Goal: Task Accomplishment & Management: Use online tool/utility

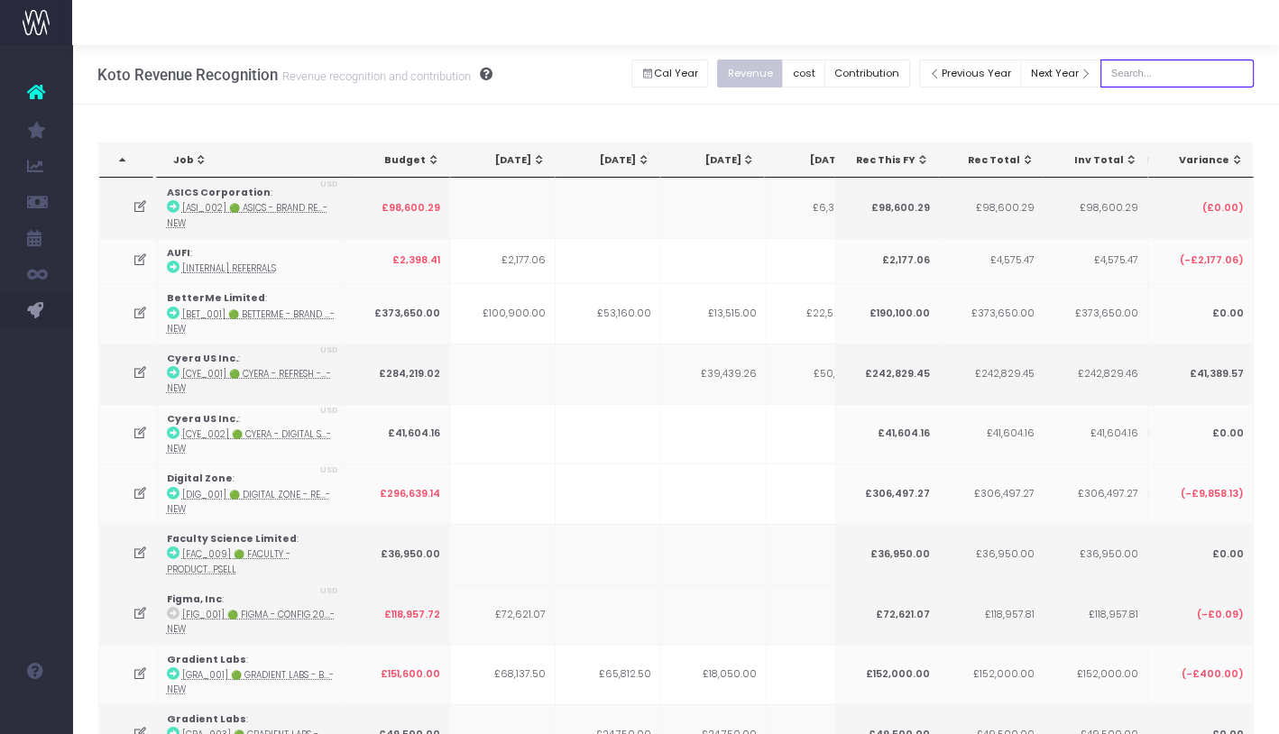
click at [1158, 78] on input "text" at bounding box center [1176, 74] width 153 height 28
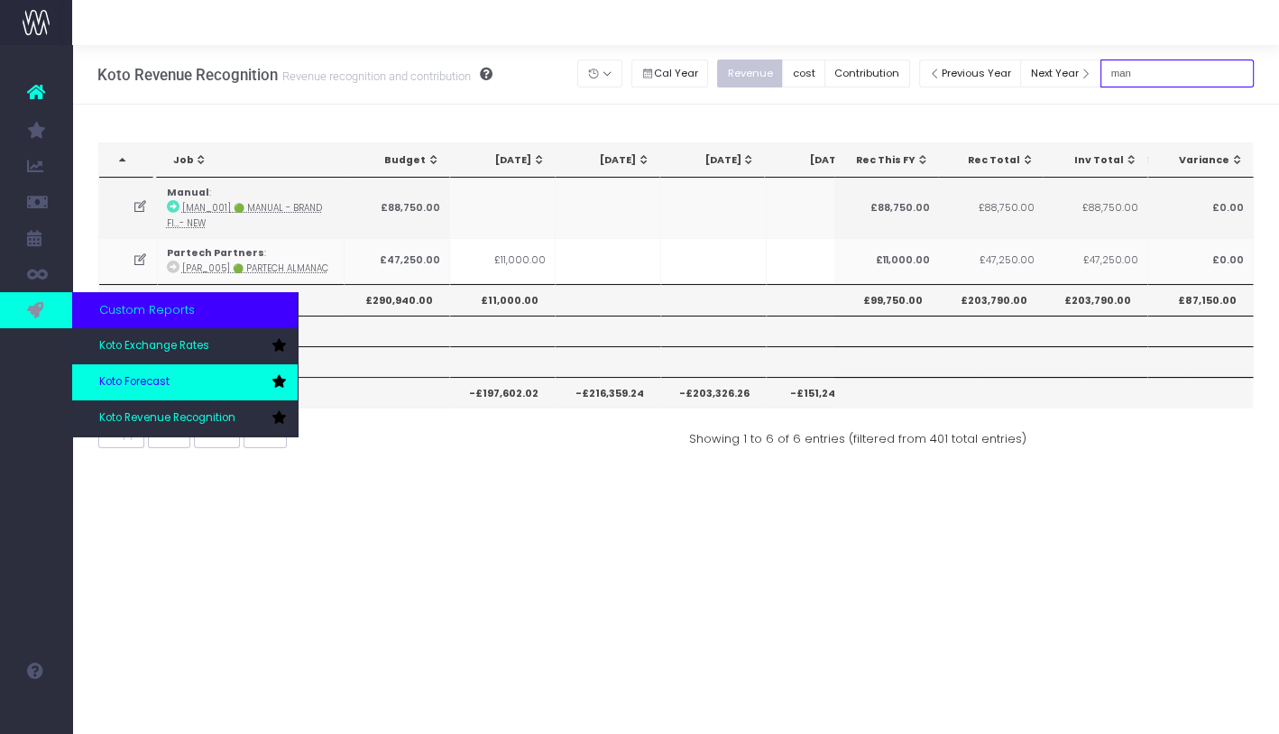
type input "man"
click at [151, 382] on span "Koto Forecast" at bounding box center [134, 382] width 70 height 16
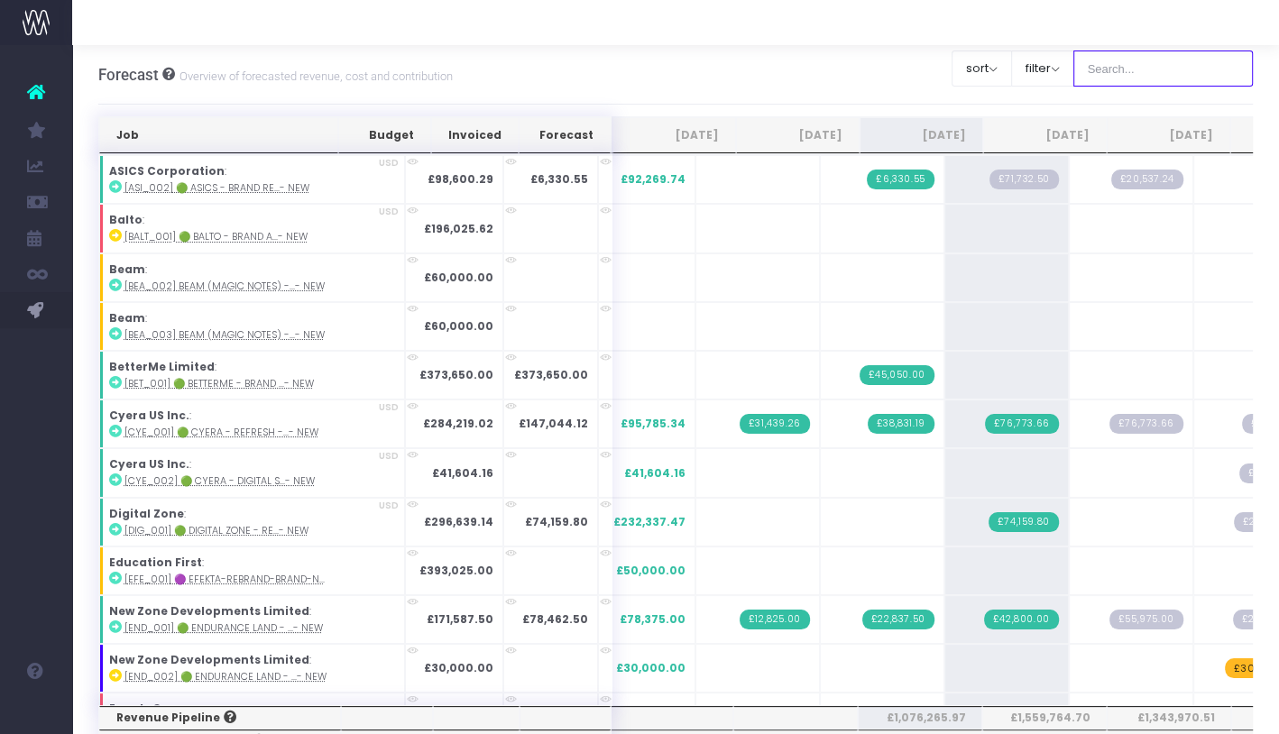
click at [1149, 79] on input "text" at bounding box center [1163, 68] width 180 height 36
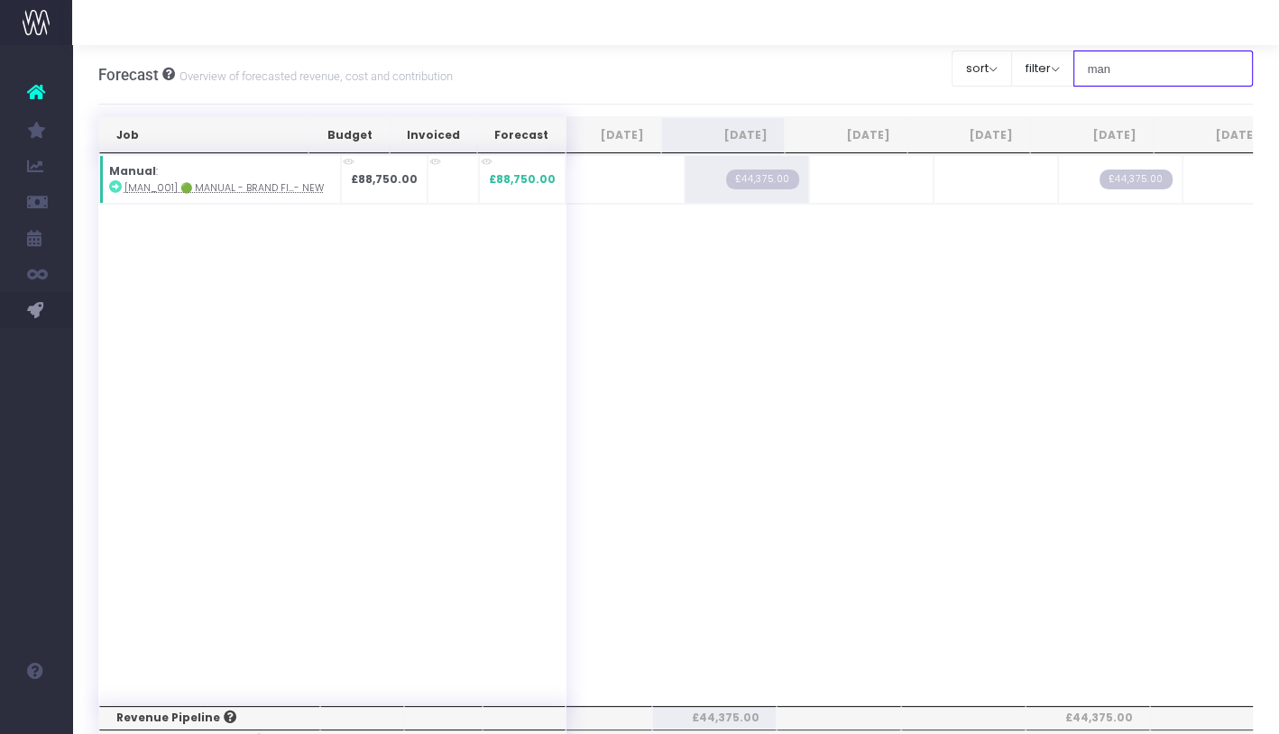
click at [1149, 63] on input "man" at bounding box center [1163, 68] width 180 height 36
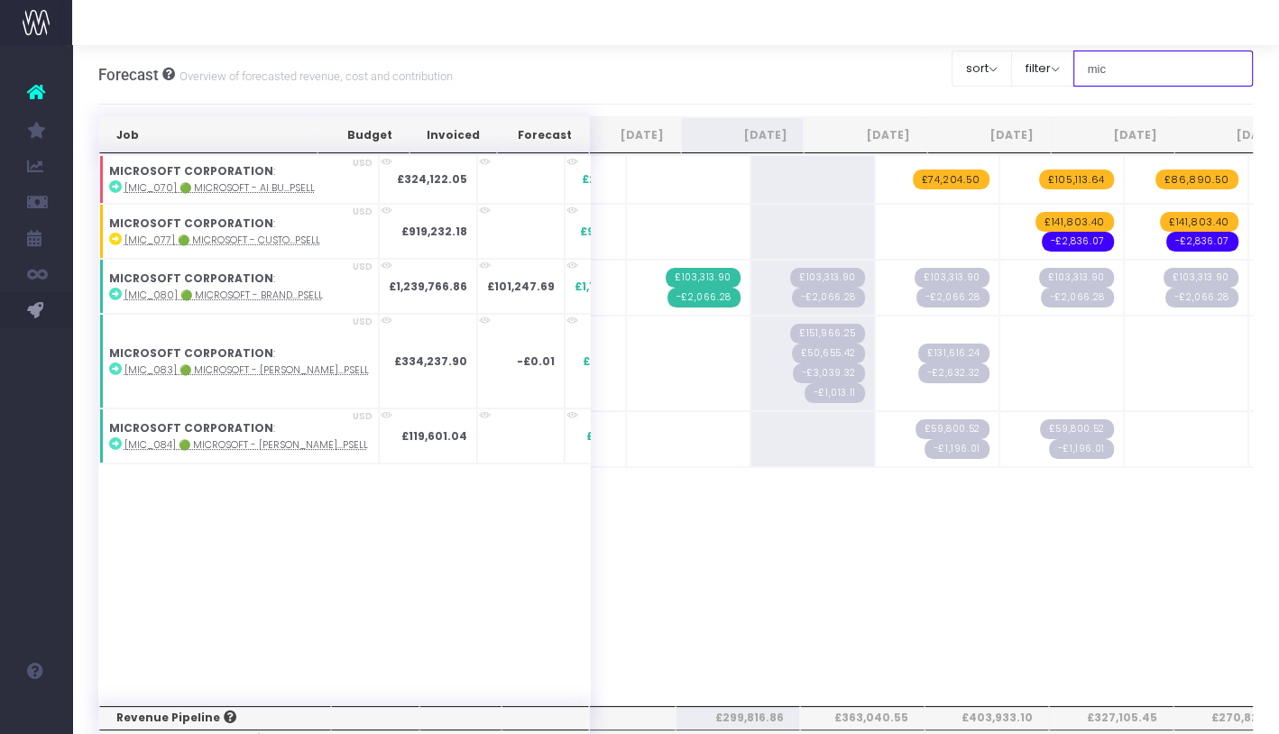
type input "Microsoft"
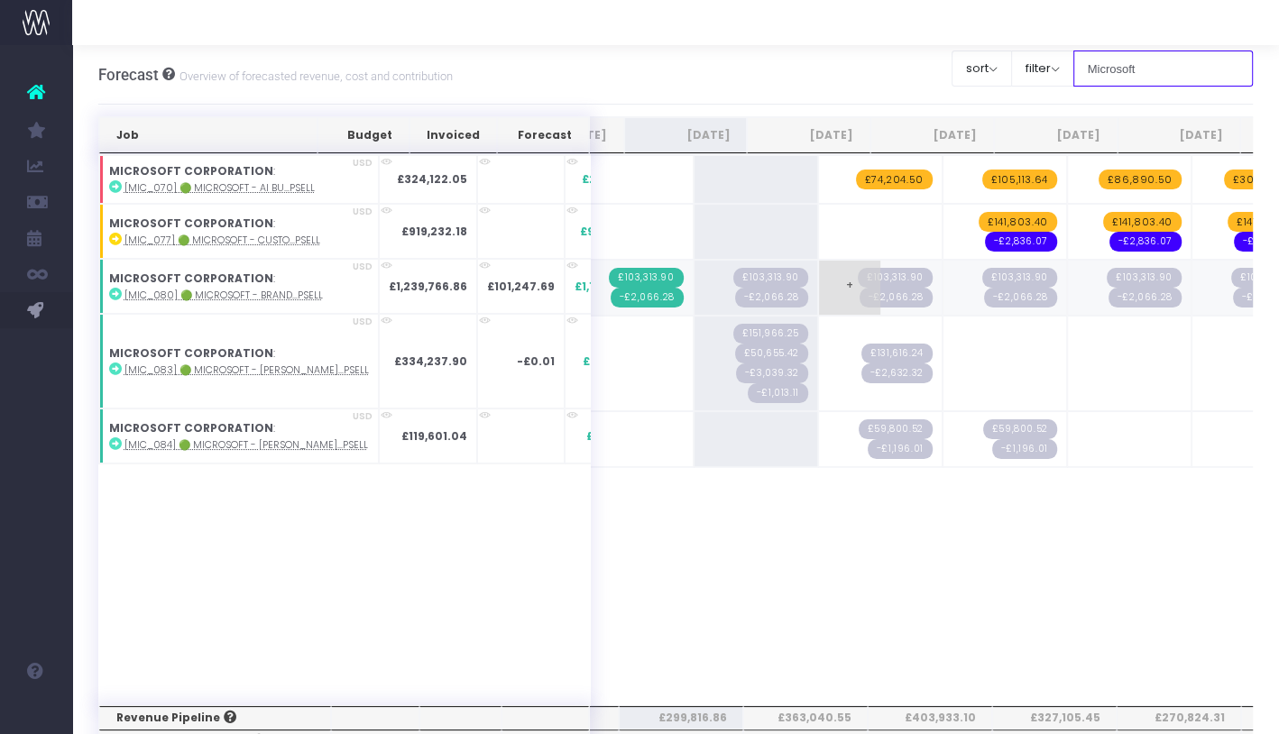
scroll to position [0, 220]
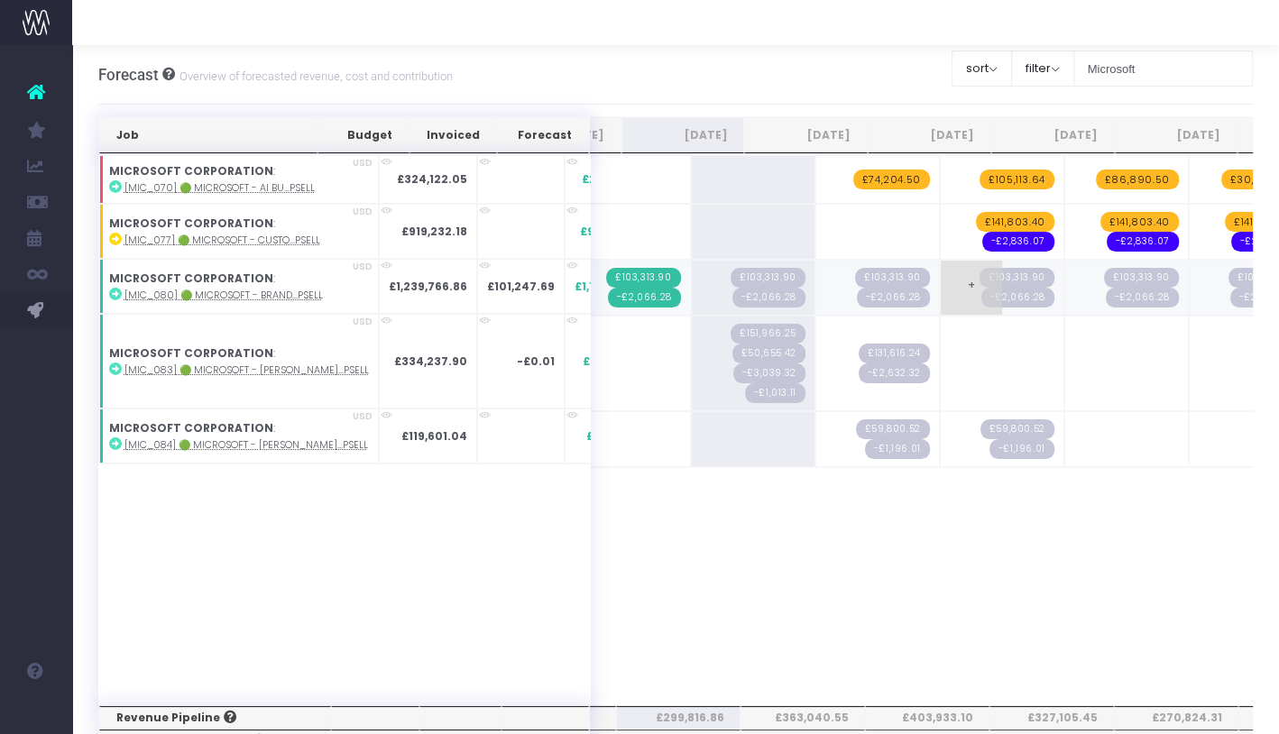
click at [940, 284] on span "+" at bounding box center [970, 288] width 61 height 54
type input "usd350000"
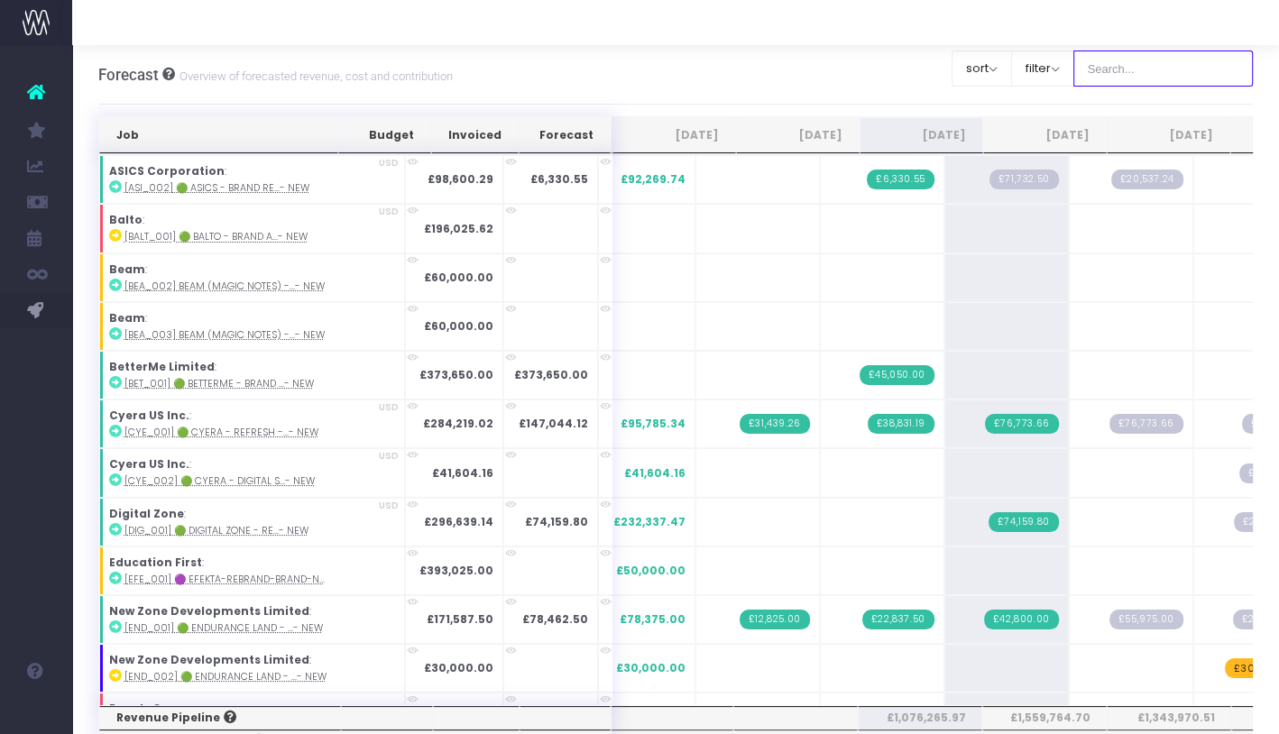
click at [1146, 69] on input "text" at bounding box center [1163, 68] width 180 height 36
type input "Microsoft"
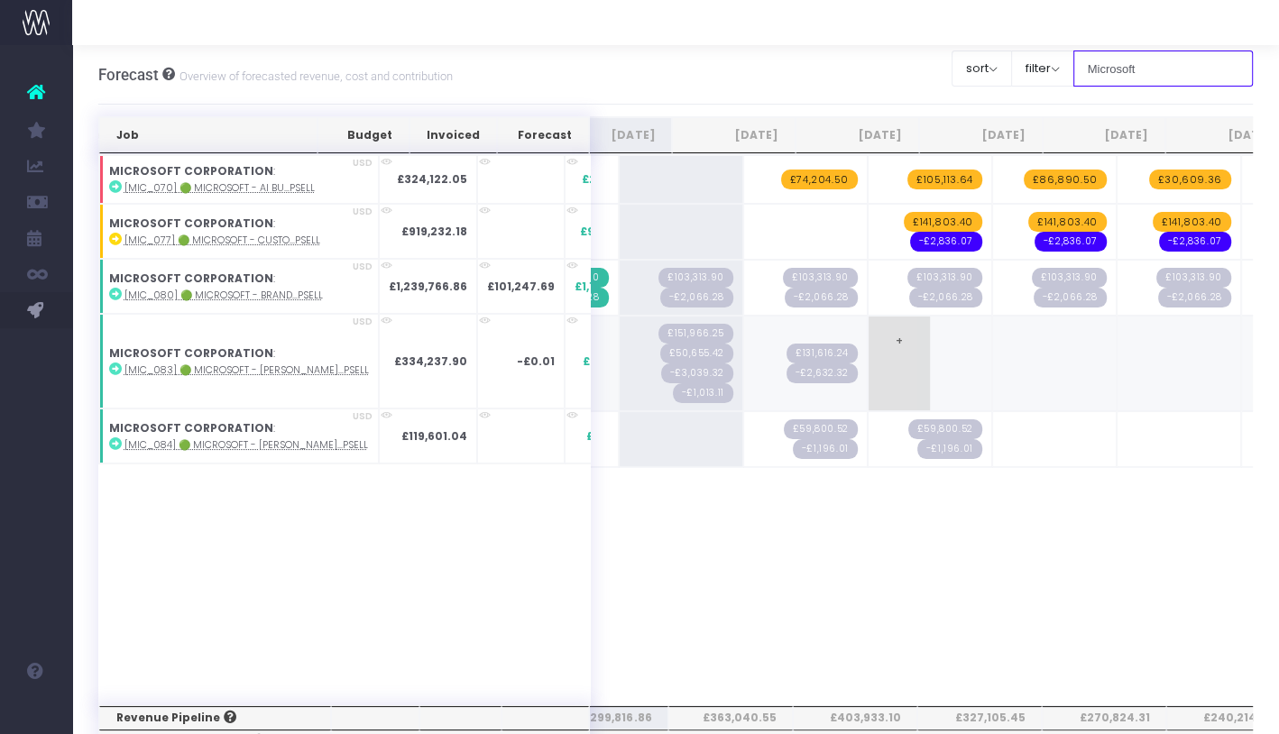
scroll to position [0, 295]
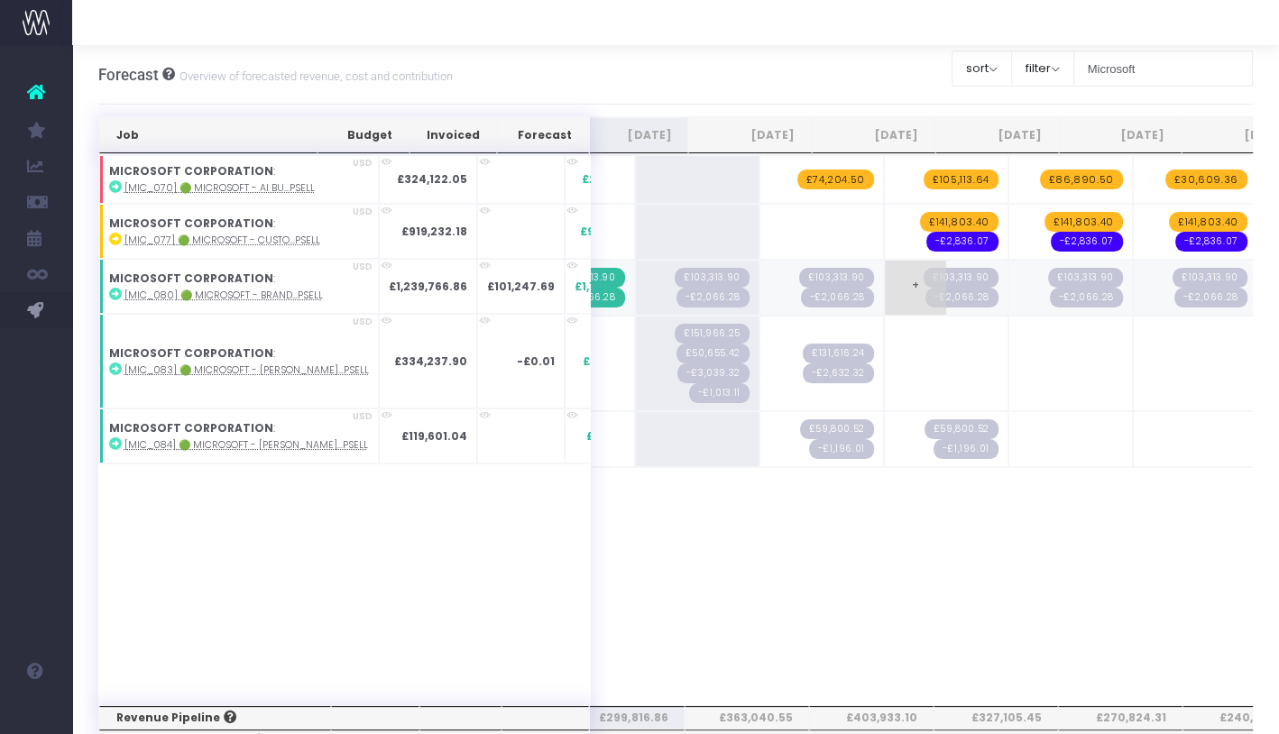
click at [885, 285] on span "+" at bounding box center [915, 288] width 61 height 54
click at [885, 280] on span "+" at bounding box center [915, 288] width 61 height 54
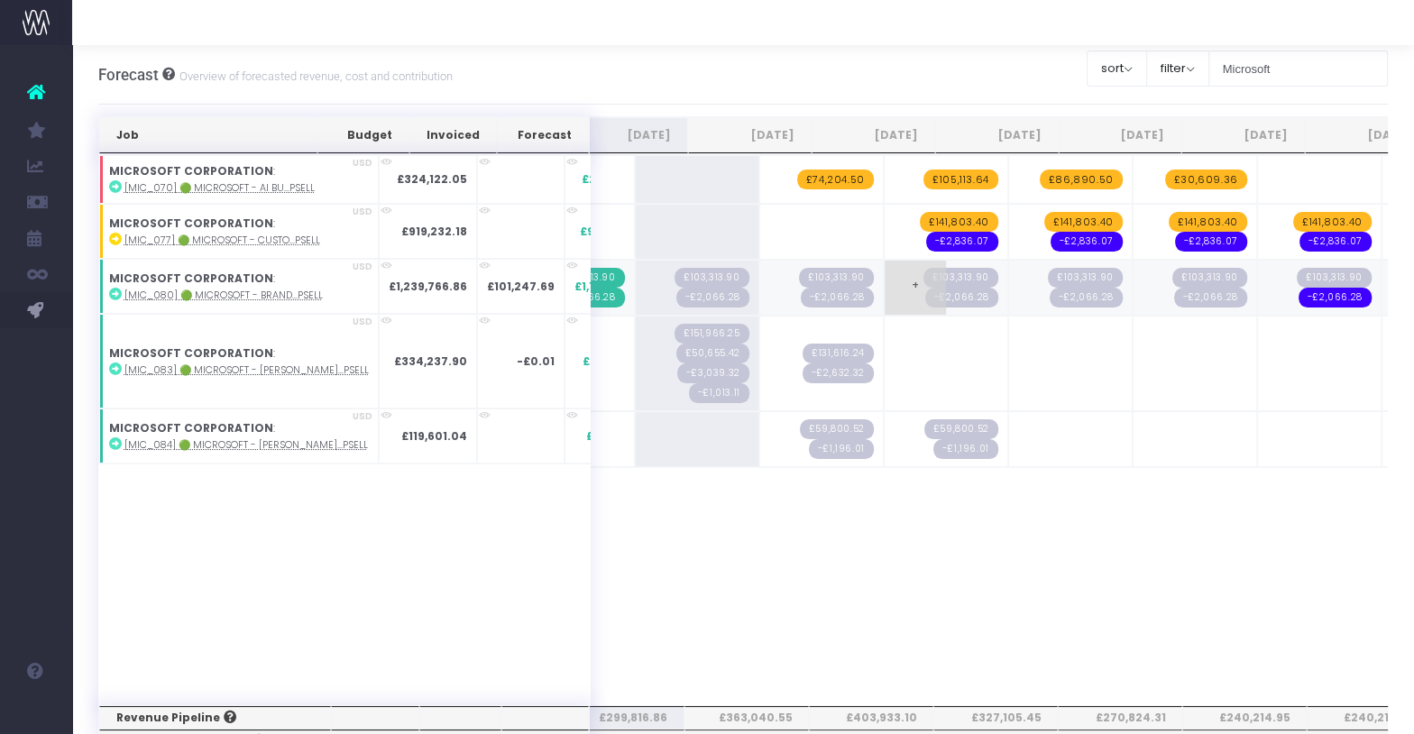
click at [885, 289] on span "+" at bounding box center [915, 288] width 61 height 54
type input "258,799.17"
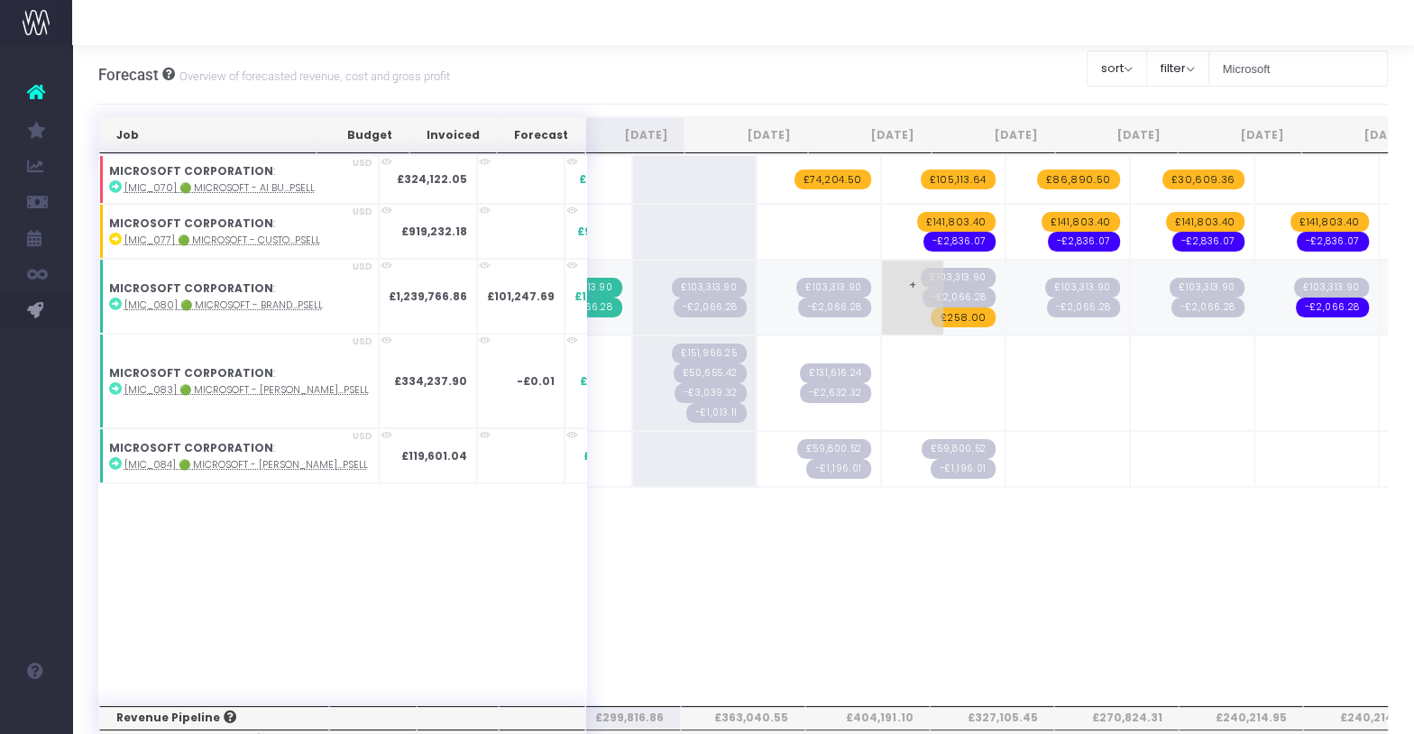
click at [930, 313] on span "£258.00" at bounding box center [962, 317] width 64 height 20
click at [891, 292] on input "258,799.17" at bounding box center [943, 298] width 105 height 36
type input "258799.17"
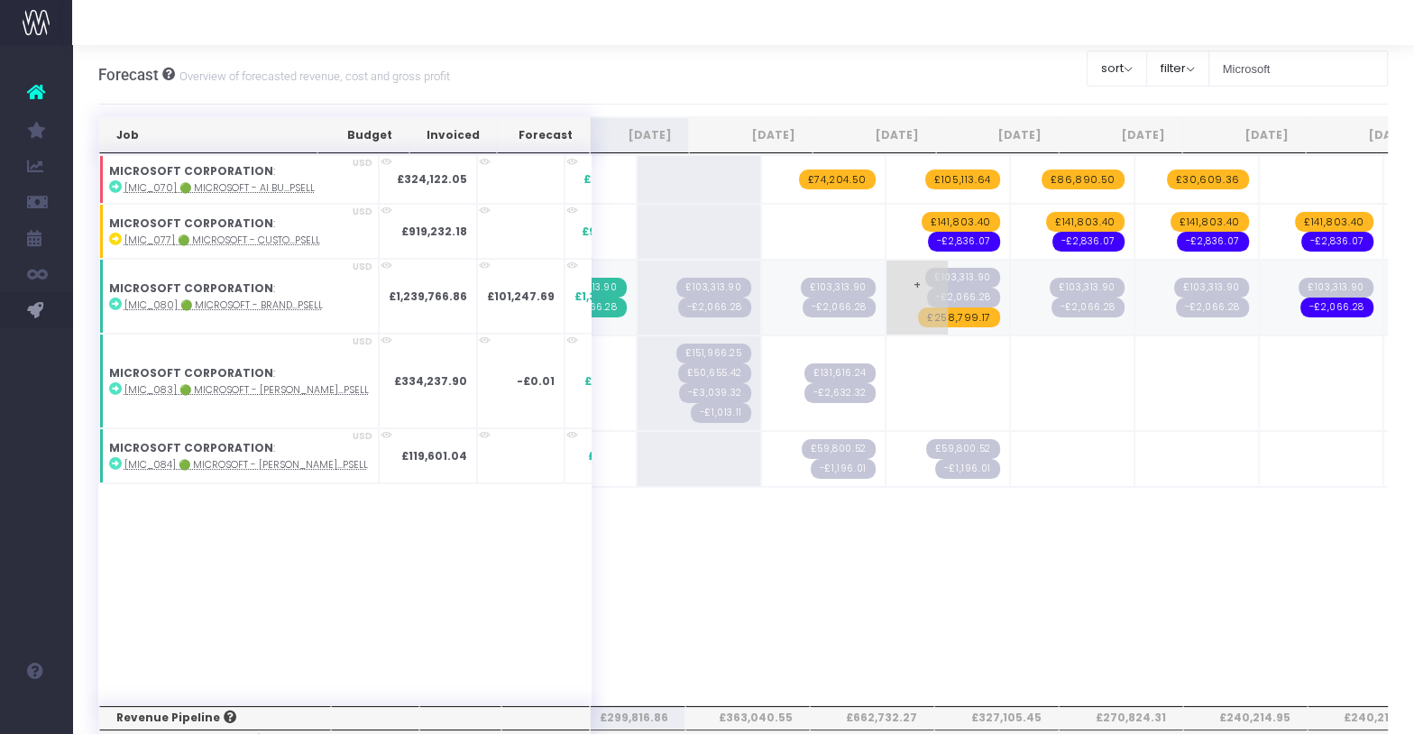
click at [886, 289] on span "+" at bounding box center [916, 298] width 61 height 74
type input "-5175.9834"
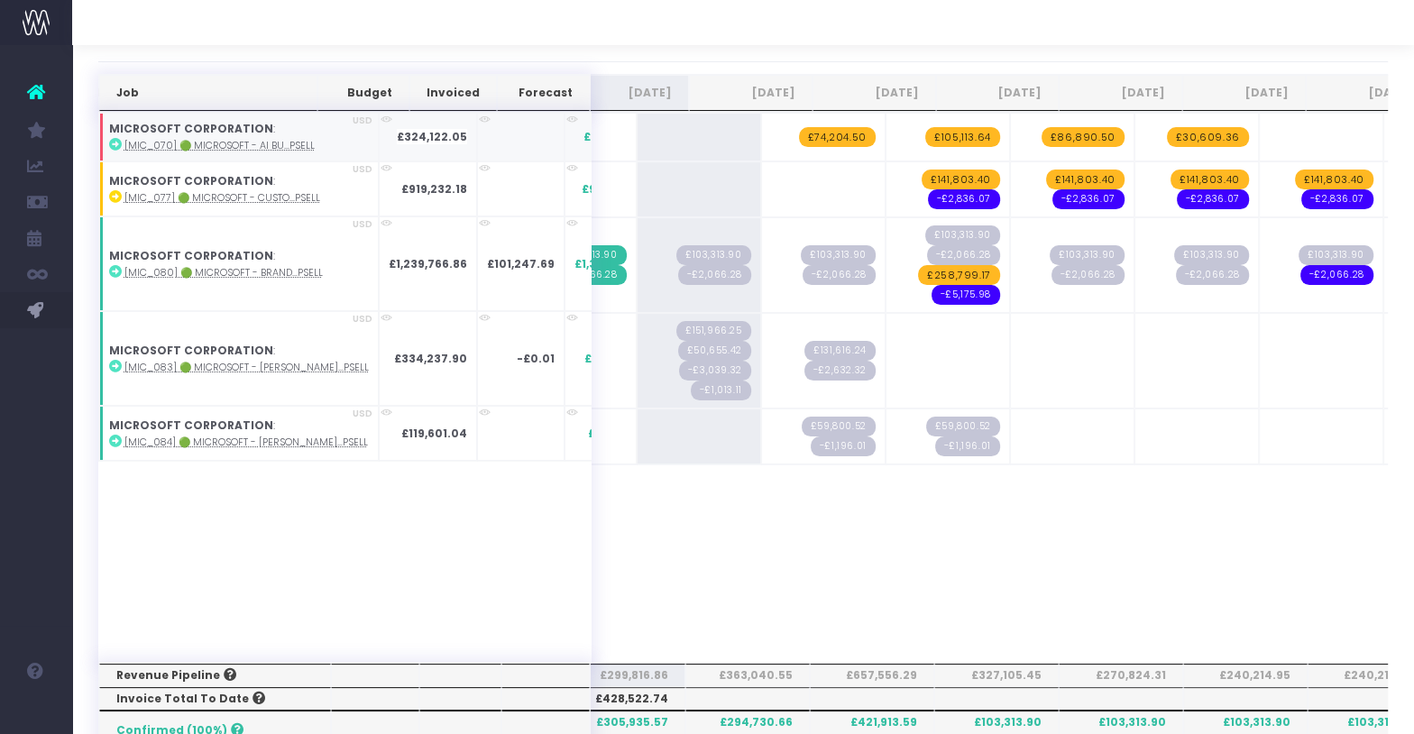
click at [231, 142] on abbr "[MIC_070] 🟢 Microsoft - AI Bu...psell" at bounding box center [219, 146] width 190 height 14
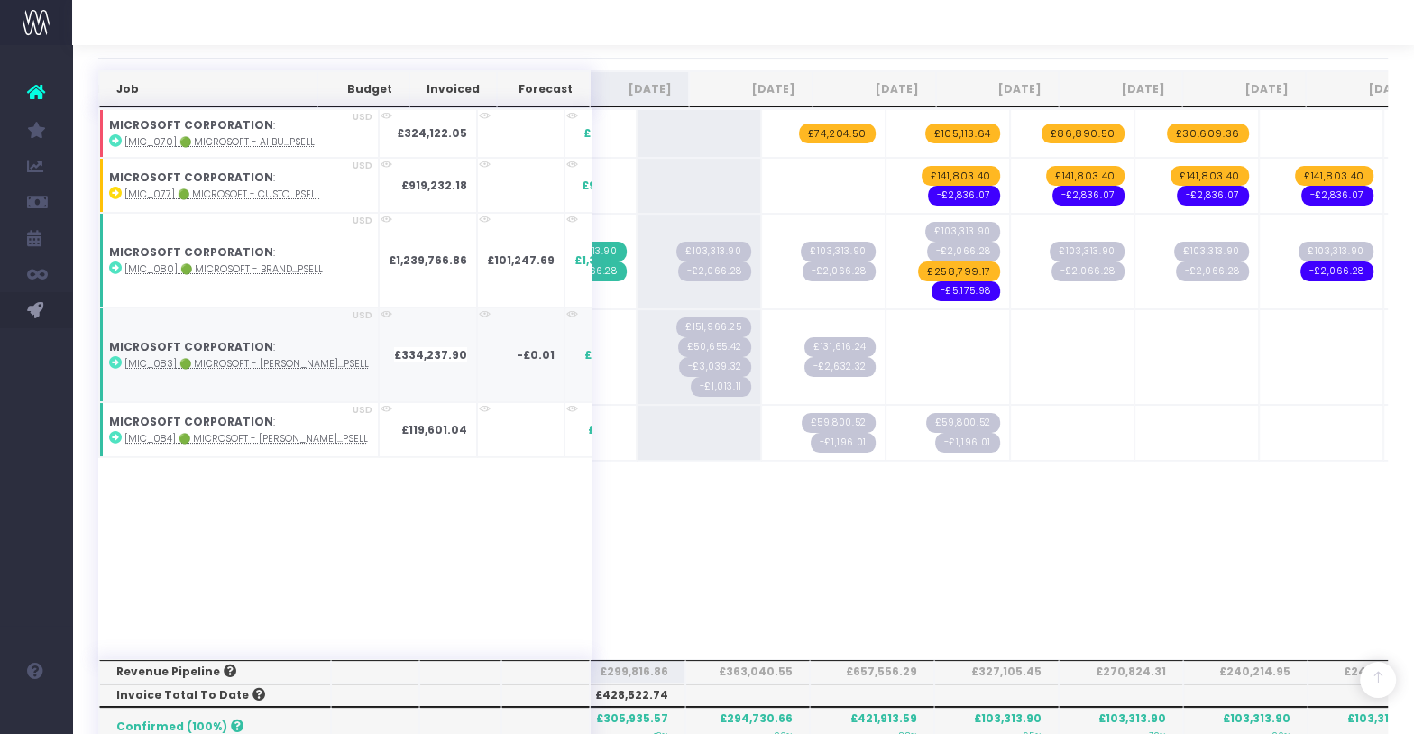
scroll to position [0, 0]
